Goal: Task Accomplishment & Management: Manage account settings

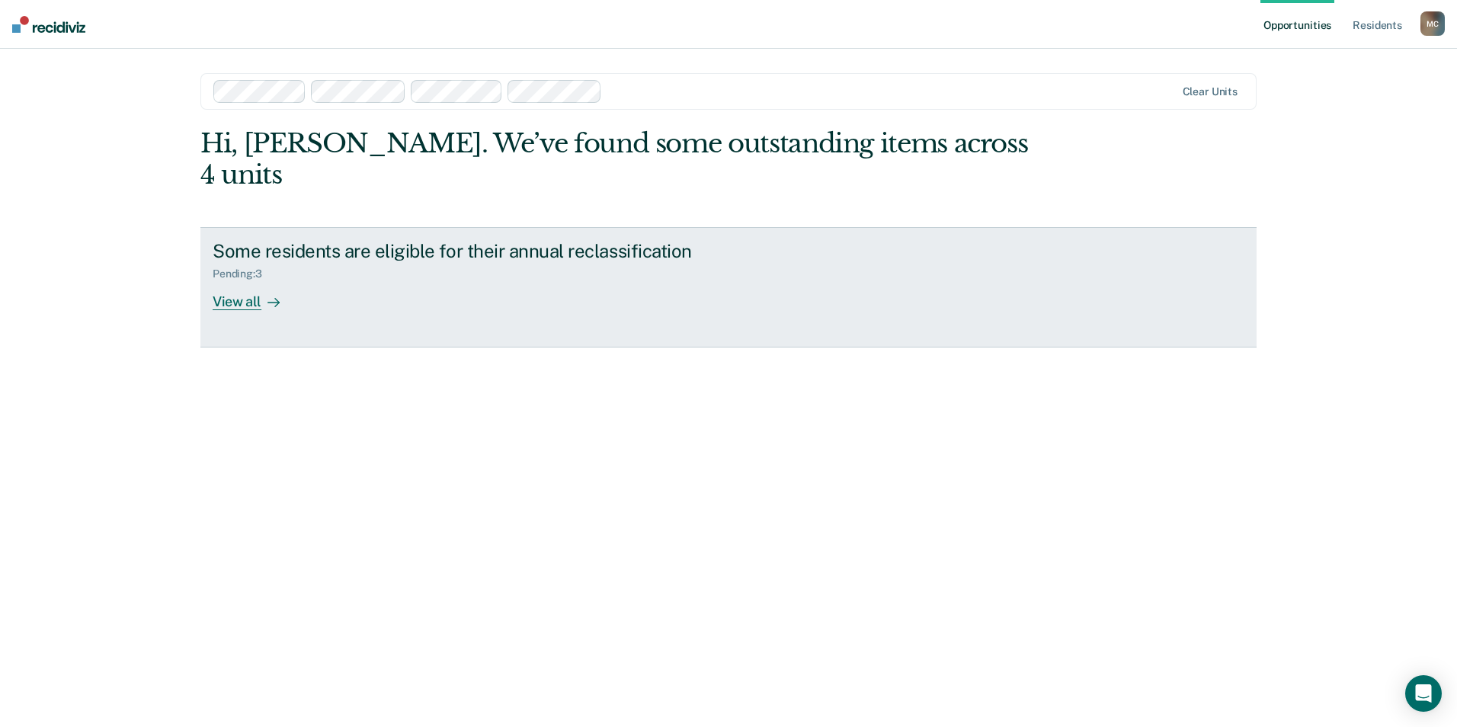
click at [234, 280] on div "View all" at bounding box center [255, 295] width 85 height 30
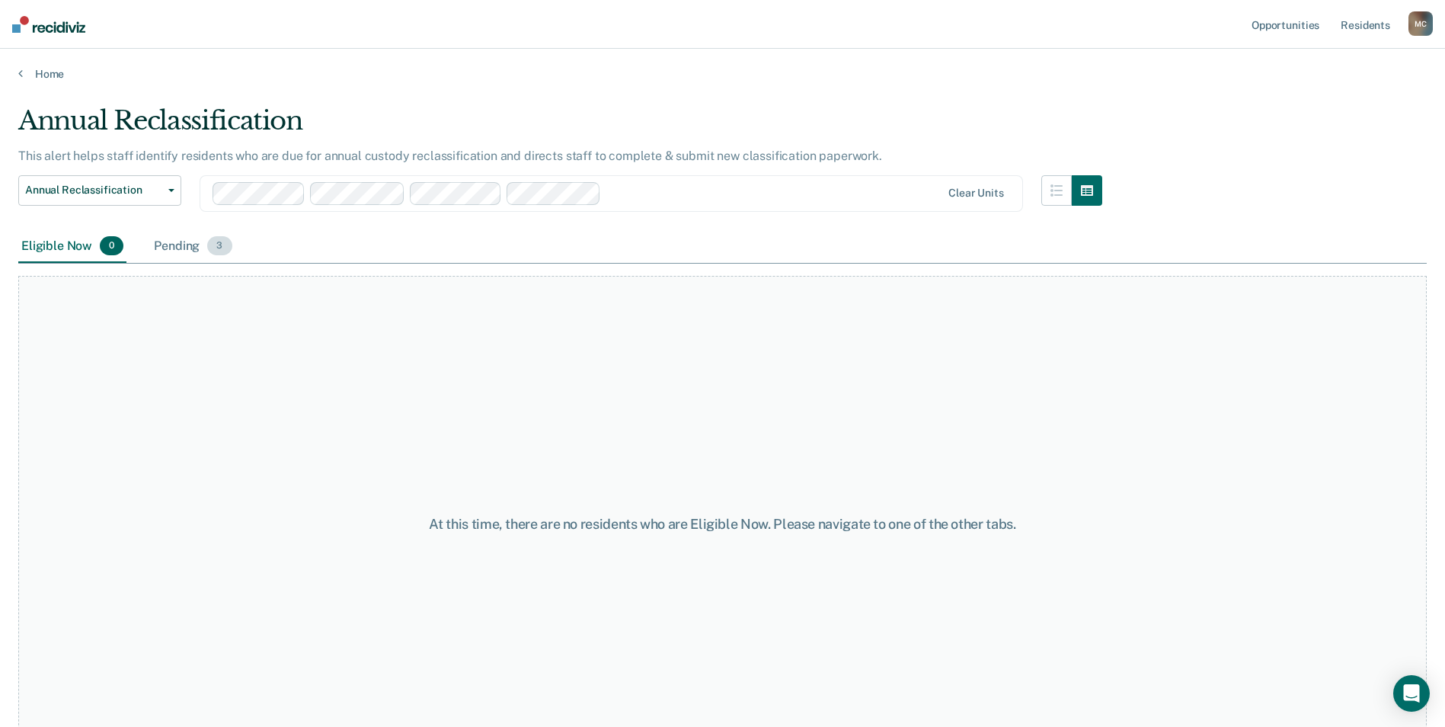
click at [182, 245] on div "Pending 3" at bounding box center [193, 247] width 84 height 34
